Goal: Task Accomplishment & Management: Complete application form

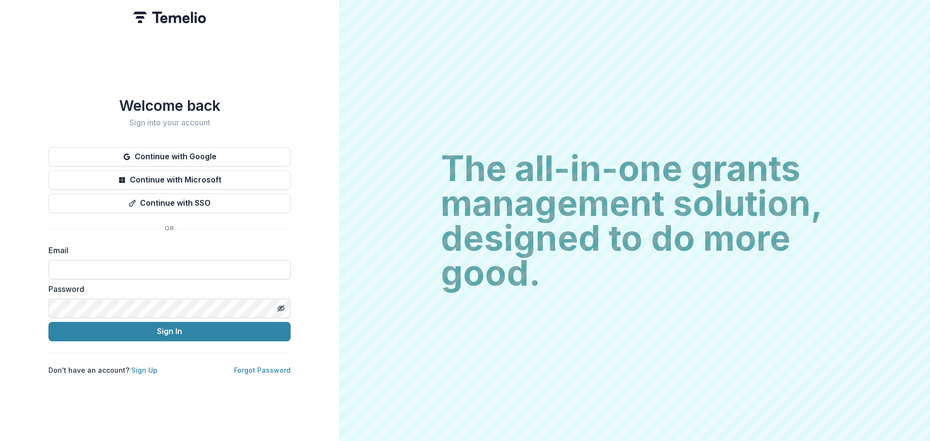
click at [104, 260] on input at bounding box center [169, 269] width 242 height 19
type input "**********"
click at [48, 322] on button "Sign In" at bounding box center [169, 331] width 242 height 19
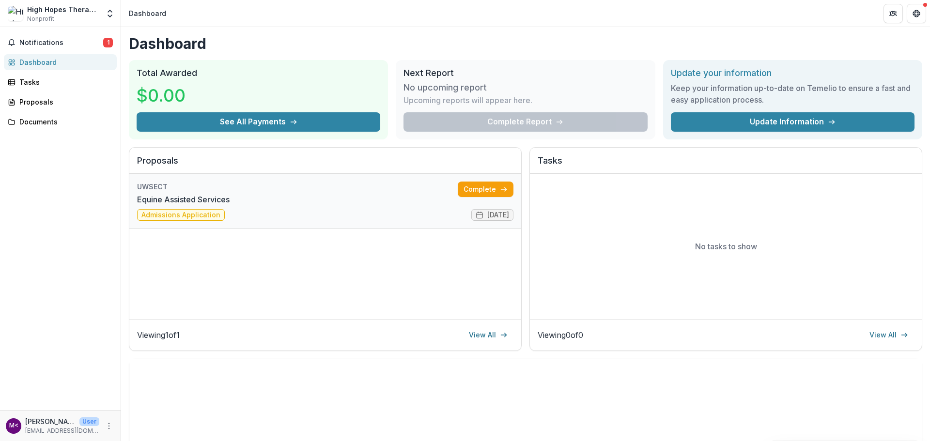
click at [201, 205] on link "Equine Assisted Services" at bounding box center [183, 200] width 93 height 12
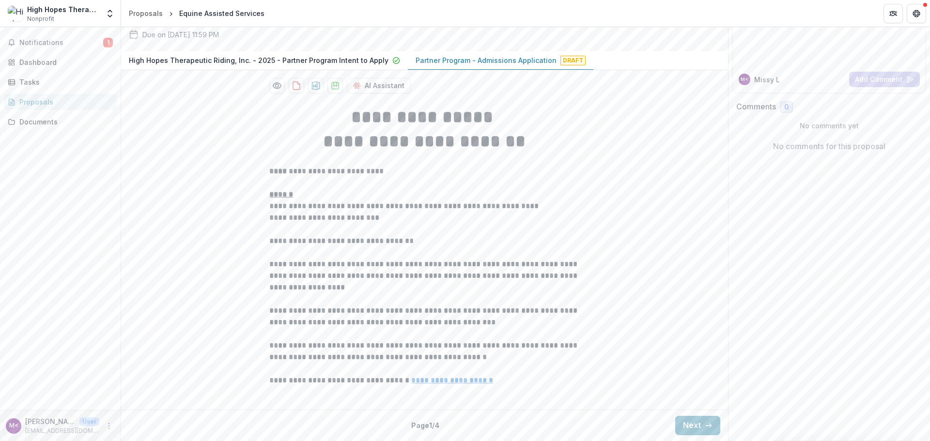
scroll to position [186, 0]
click at [686, 424] on button "Next" at bounding box center [697, 425] width 45 height 19
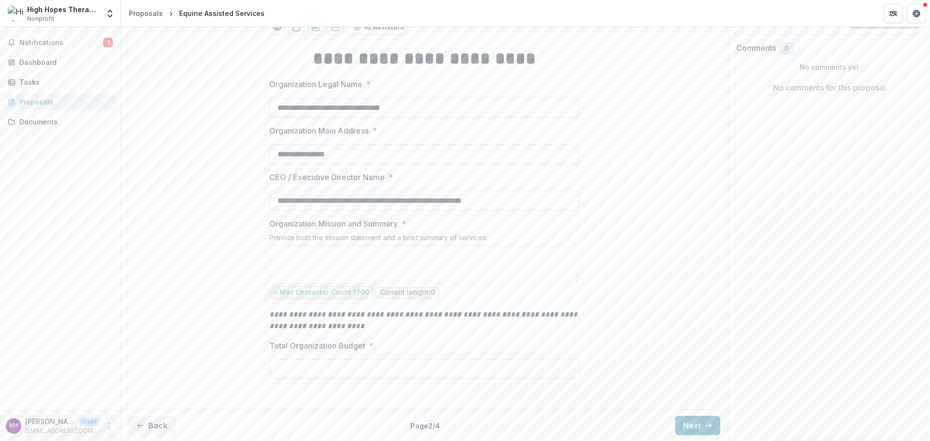
scroll to position [244, 0]
click at [683, 429] on button "Next" at bounding box center [697, 425] width 45 height 19
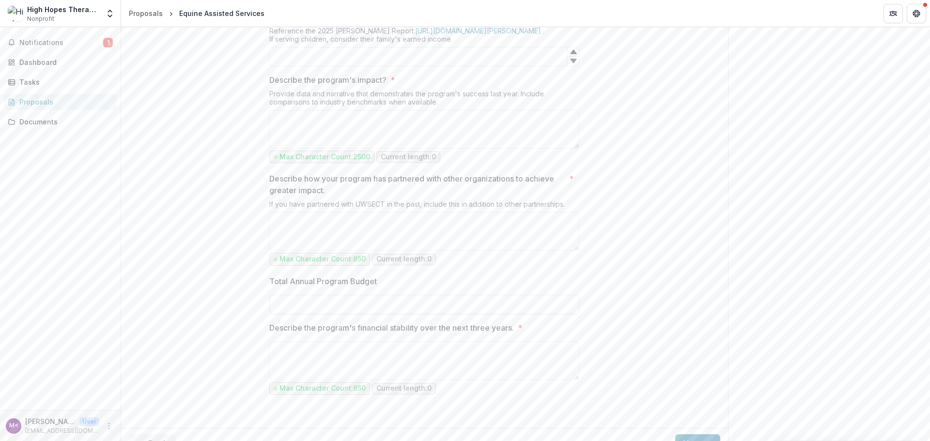
scroll to position [923, 0]
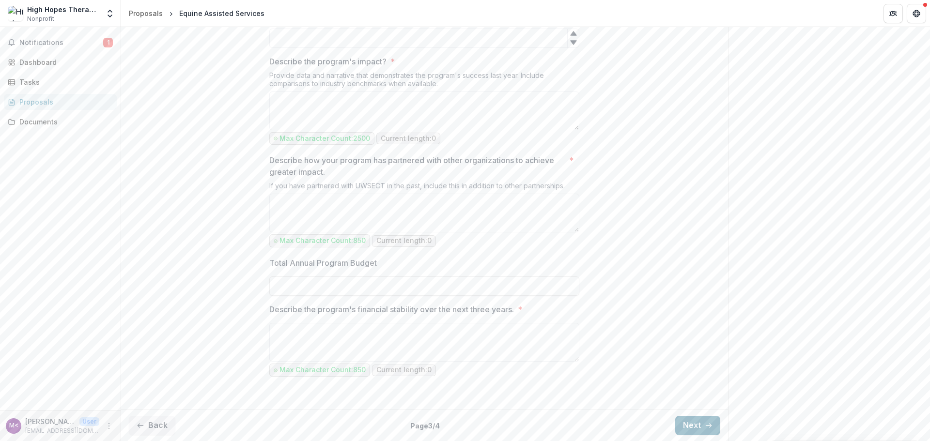
click at [690, 423] on button "Next" at bounding box center [697, 425] width 45 height 19
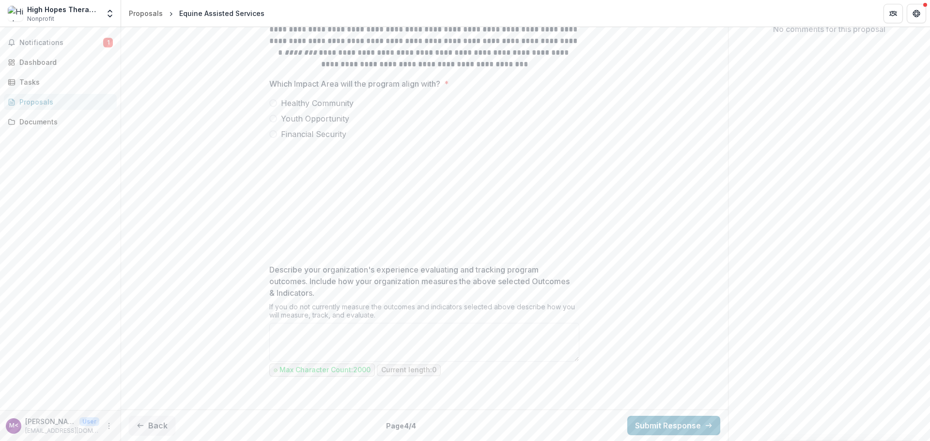
scroll to position [206, 0]
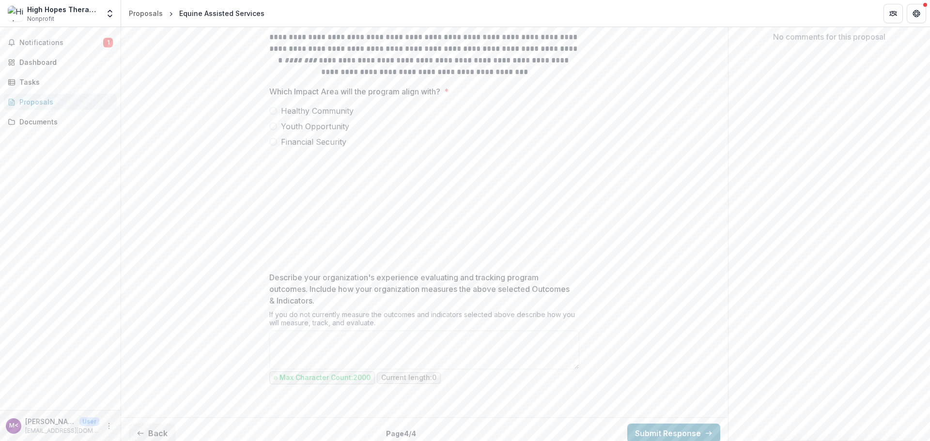
click at [270, 115] on span at bounding box center [273, 111] width 8 height 8
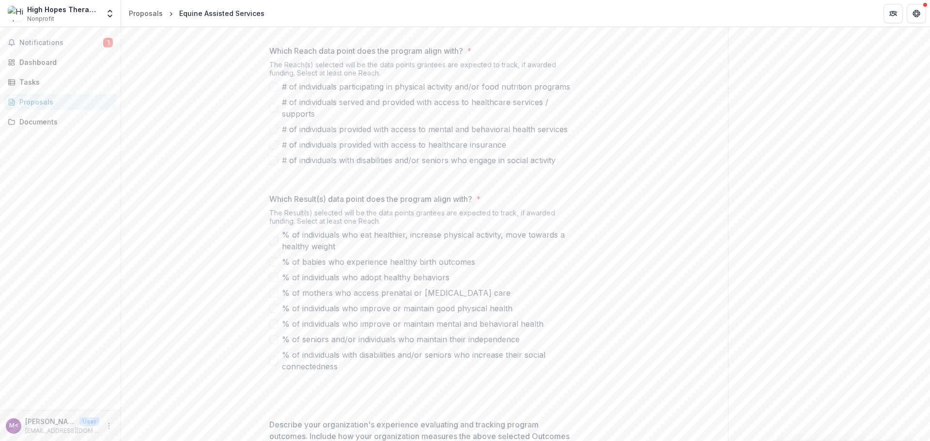
scroll to position [400, 0]
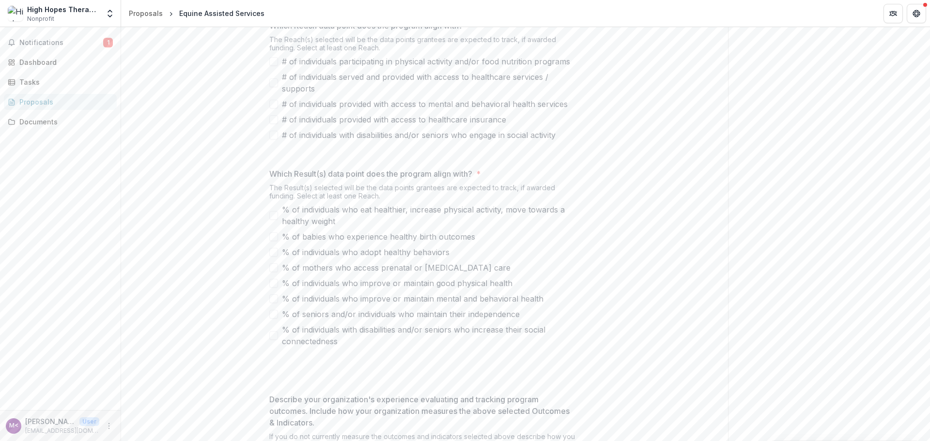
click at [274, 109] on span at bounding box center [273, 104] width 9 height 9
click at [271, 87] on span at bounding box center [273, 82] width 9 height 9
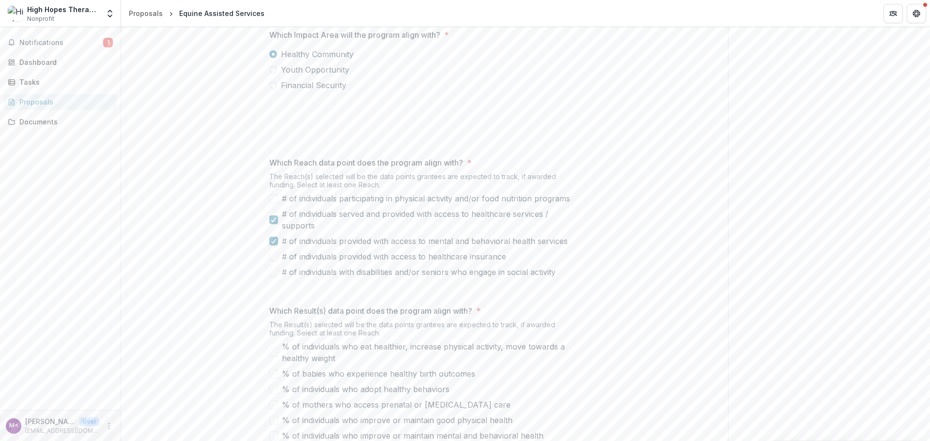
scroll to position [280, 0]
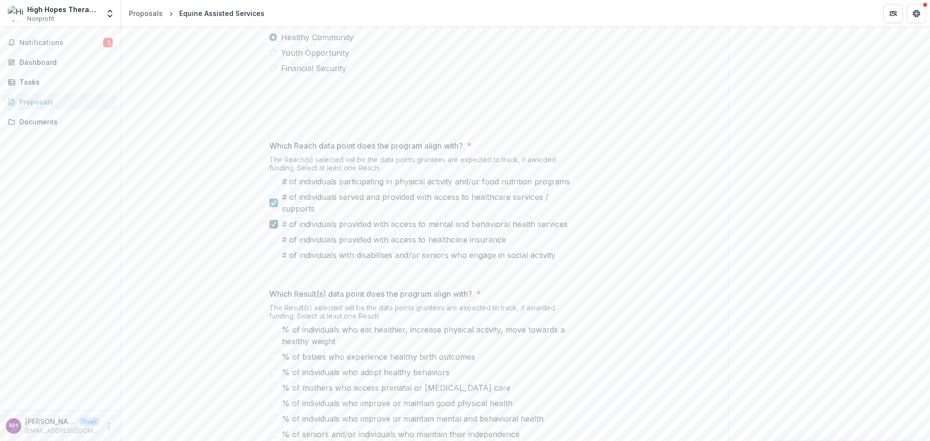
click at [270, 229] on span at bounding box center [273, 224] width 9 height 9
click at [272, 205] on icon at bounding box center [274, 203] width 6 height 5
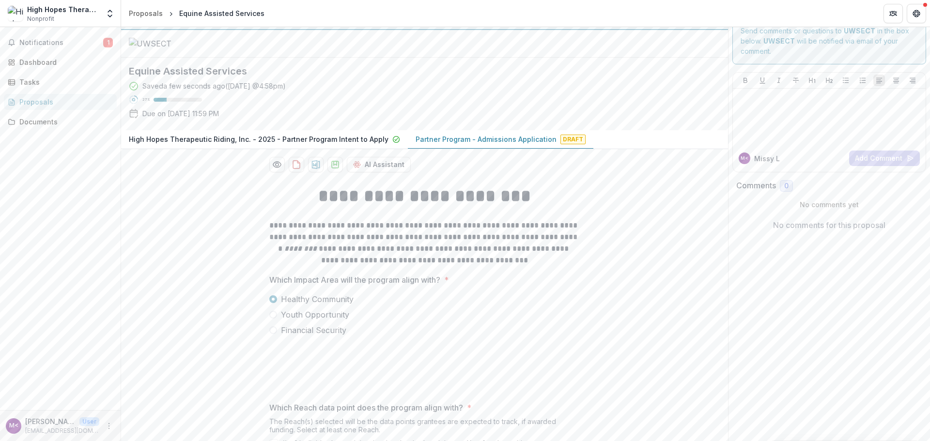
scroll to position [0, 0]
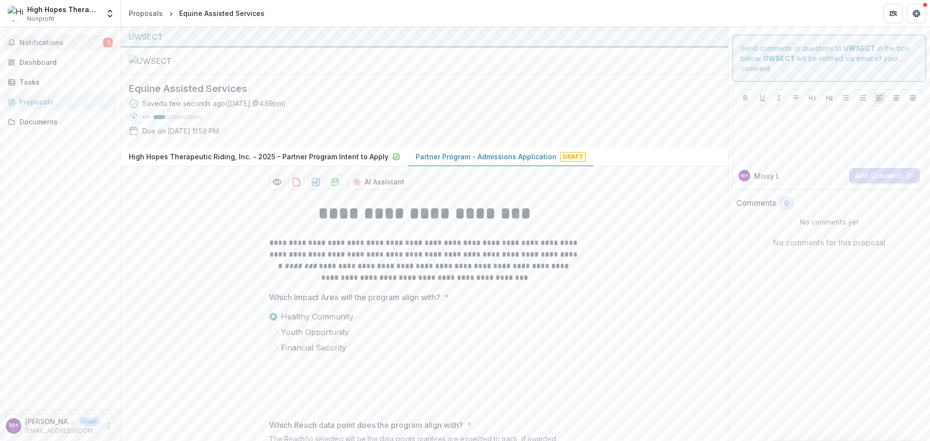
click at [47, 43] on span "Notifications" at bounding box center [61, 43] width 84 height 8
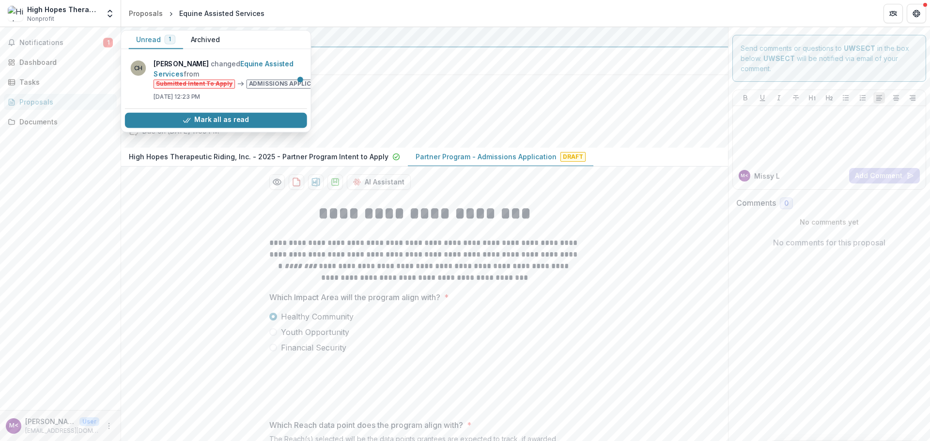
click at [37, 106] on div "Proposals" at bounding box center [64, 102] width 90 height 10
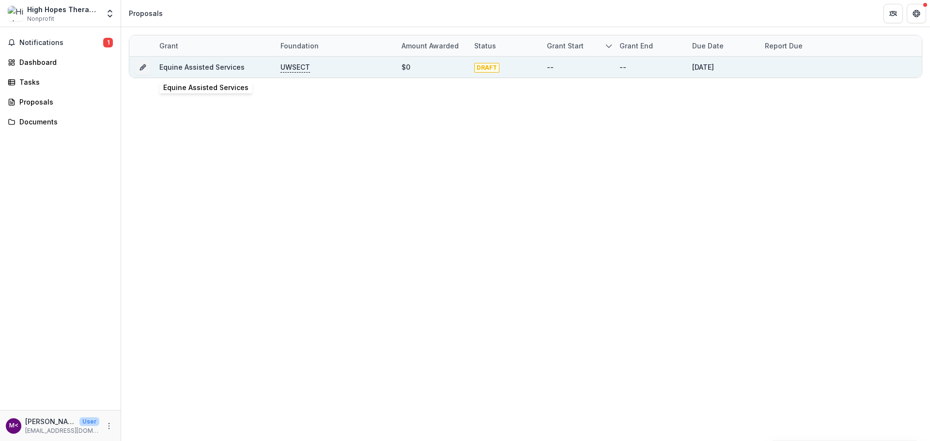
click at [174, 66] on link "Equine Assisted Services" at bounding box center [201, 67] width 85 height 8
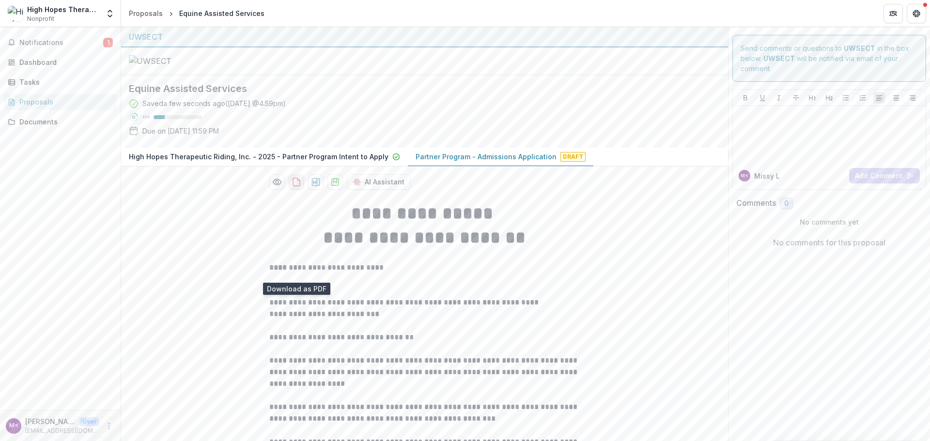
click at [296, 187] on icon "download-proposal" at bounding box center [297, 182] width 10 height 10
click at [19, 19] on img at bounding box center [16, 14] width 16 height 16
click at [16, 15] on img at bounding box center [16, 14] width 16 height 16
